Goal: Information Seeking & Learning: Learn about a topic

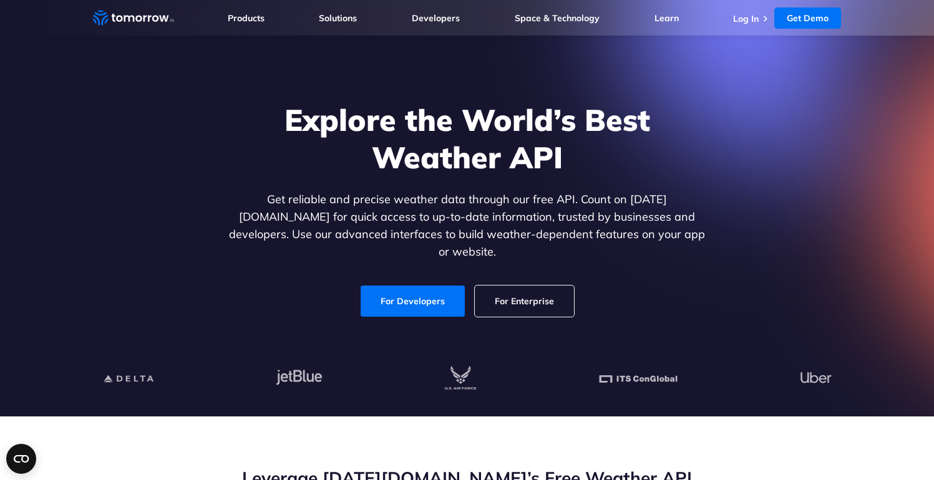
scroll to position [47, 0]
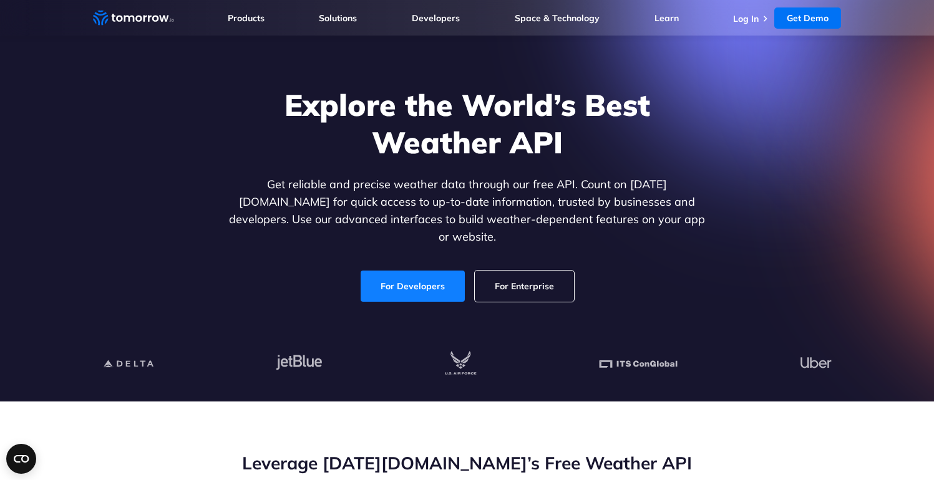
click at [420, 271] on link "For Developers" at bounding box center [412, 286] width 104 height 31
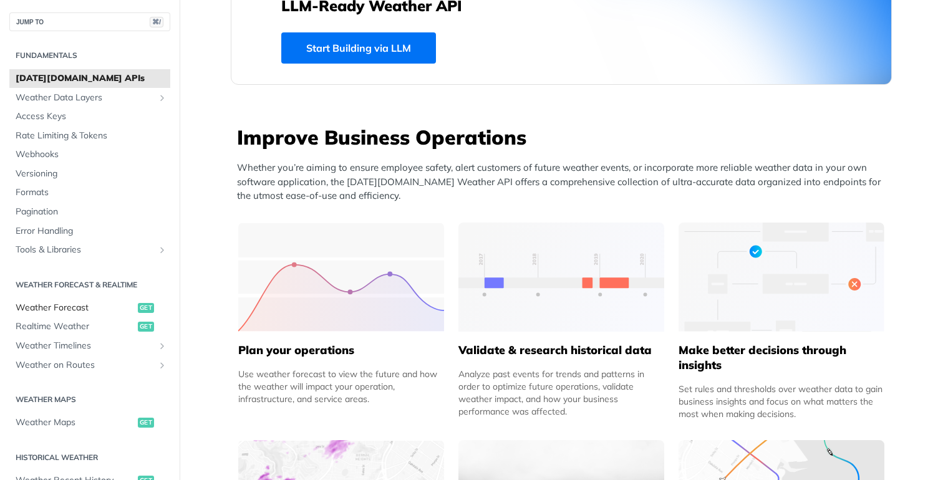
click at [49, 302] on span "Weather Forecast" at bounding box center [75, 308] width 119 height 12
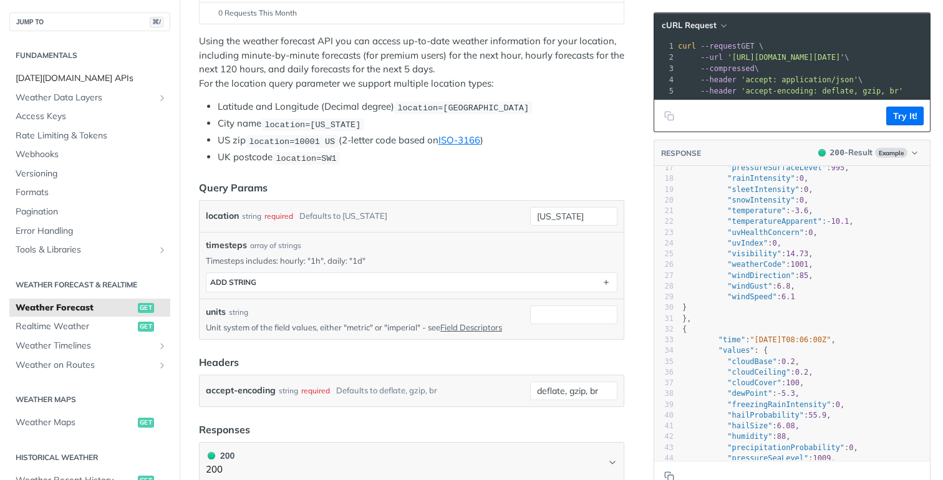
click at [76, 75] on span "[DATE][DOMAIN_NAME] APIs" at bounding box center [92, 78] width 152 height 12
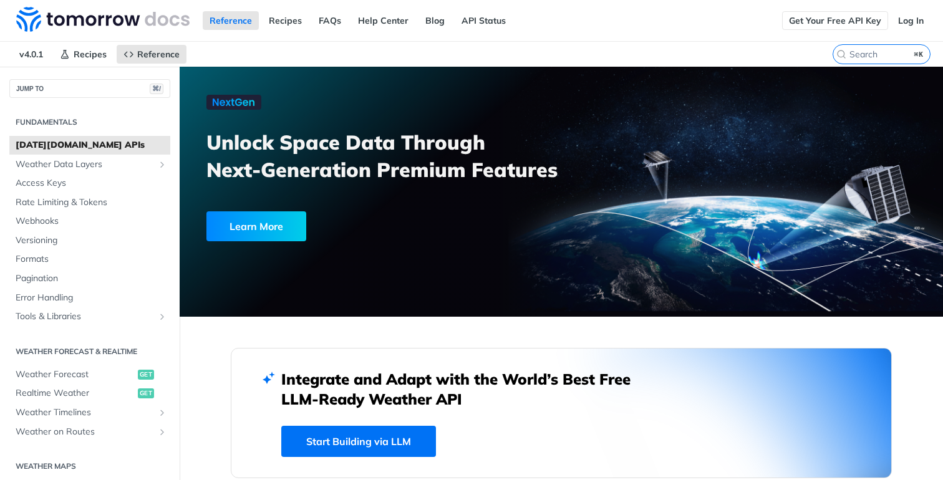
click at [818, 18] on link "Get Your Free API Key" at bounding box center [835, 20] width 106 height 19
click at [75, 200] on span "Rate Limiting & Tokens" at bounding box center [92, 202] width 152 height 12
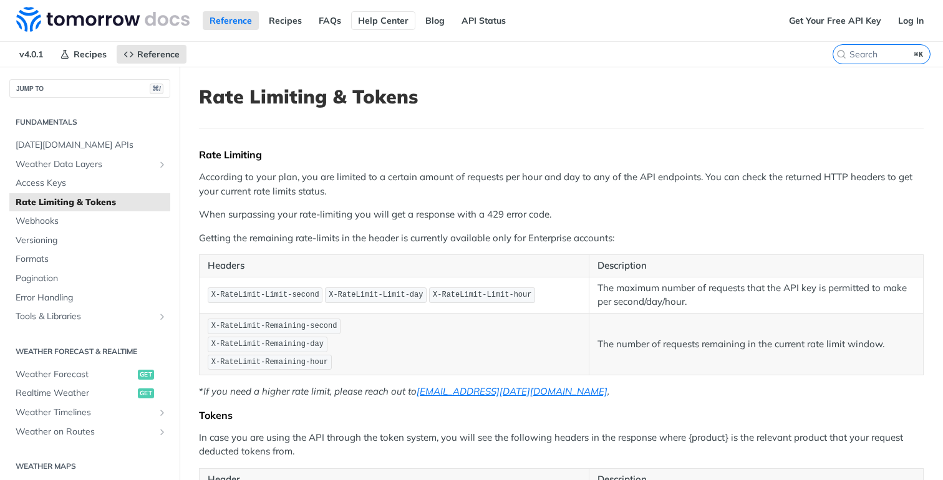
click at [369, 20] on link "Help Center" at bounding box center [383, 20] width 64 height 19
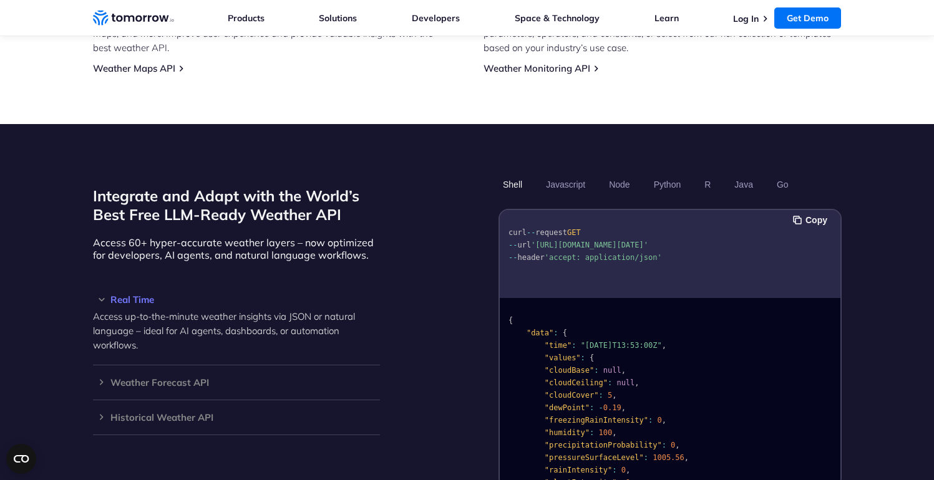
scroll to position [968, 0]
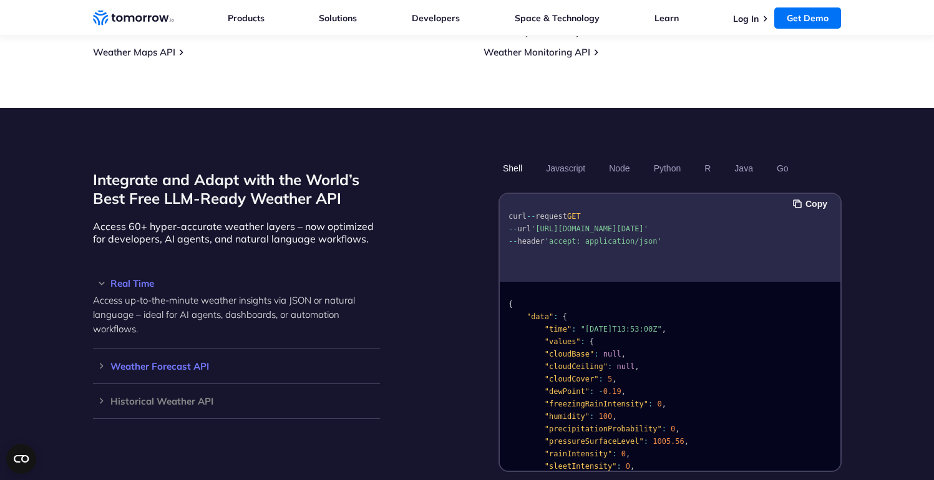
click at [177, 362] on h3 "Weather Forecast API" at bounding box center [236, 366] width 287 height 9
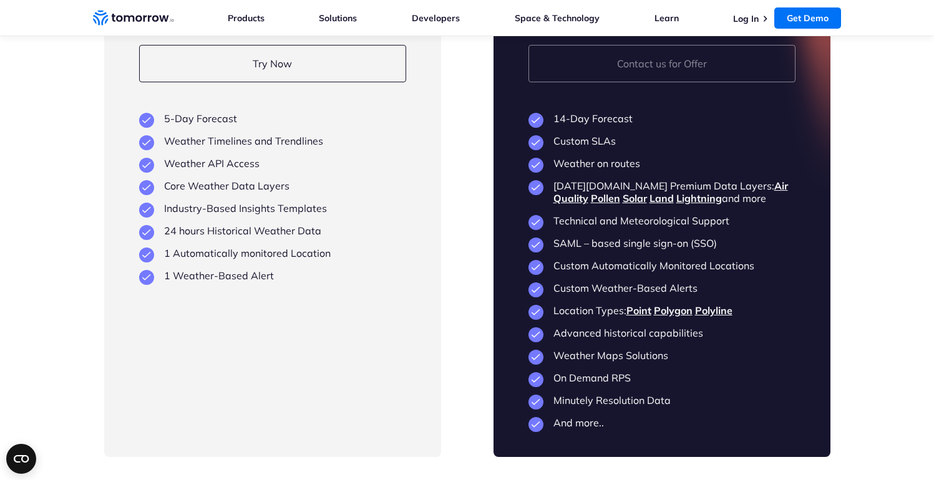
scroll to position [3062, 0]
